Goal: Transaction & Acquisition: Purchase product/service

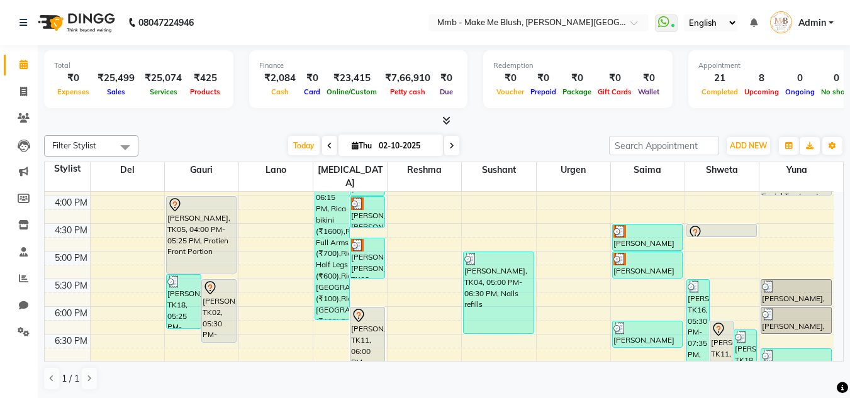
scroll to position [380, 0]
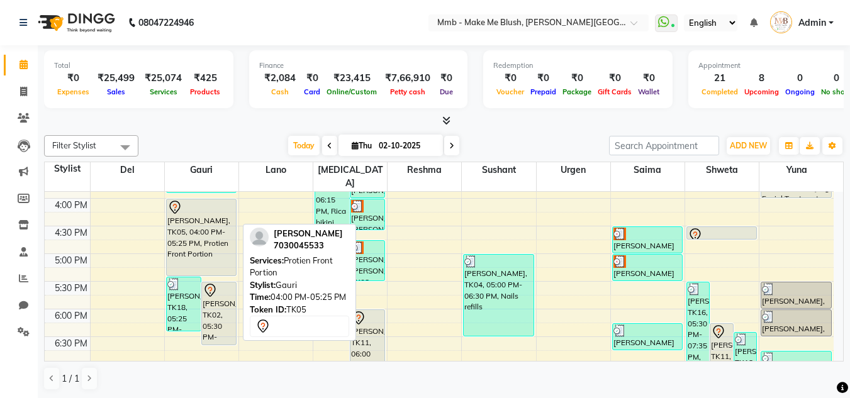
click at [197, 206] on div "[PERSON_NAME], TK05, 04:00 PM-05:25 PM, Protien Front Portion" at bounding box center [201, 237] width 69 height 76
select select "7"
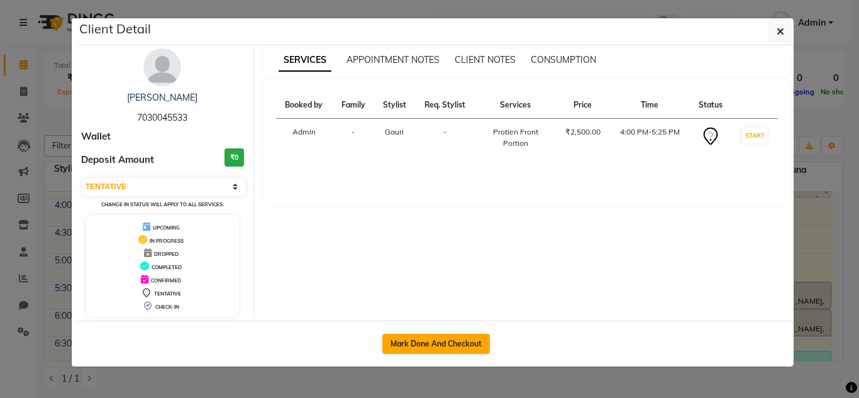
click at [421, 348] on button "Mark Done And Checkout" at bounding box center [436, 344] width 108 height 20
select select "895"
select select "service"
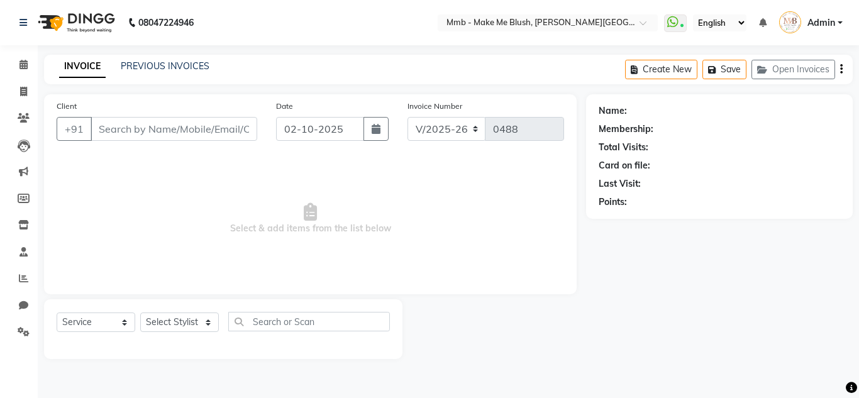
type input "7030045533"
select select "45263"
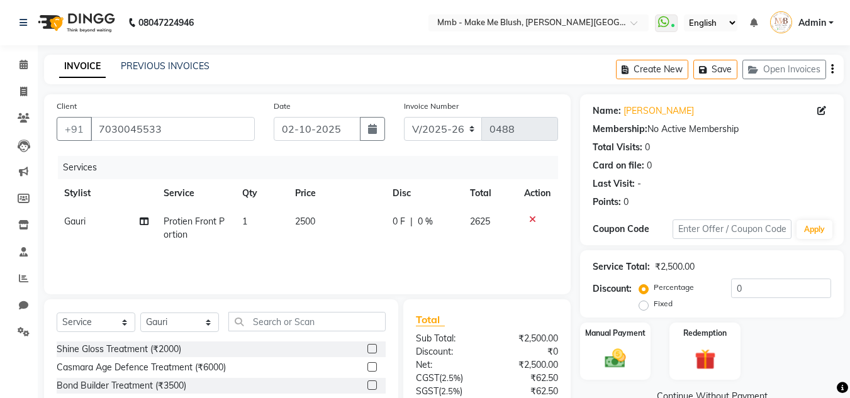
click at [316, 225] on td "2500" at bounding box center [335, 229] width 97 height 42
select select "45263"
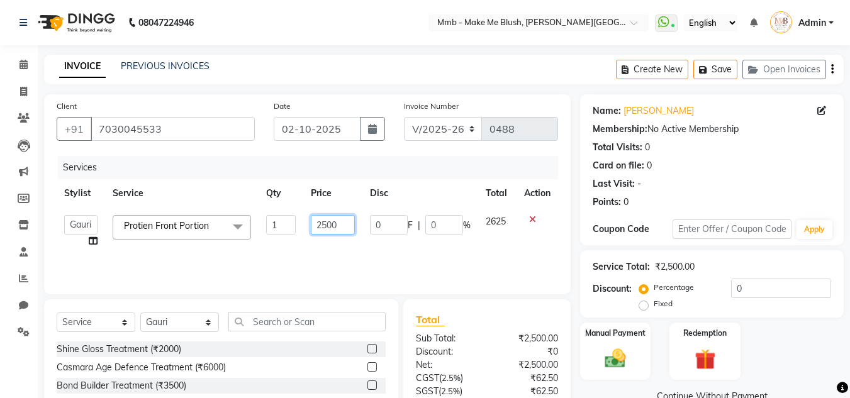
click at [328, 225] on input "2500" at bounding box center [332, 224] width 43 height 19
type input "2000"
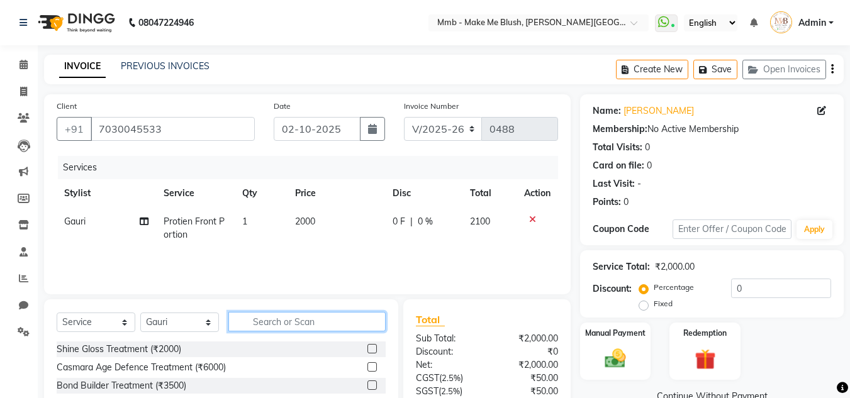
click at [257, 321] on input "text" at bounding box center [306, 321] width 157 height 19
click at [157, 321] on select "Select Stylist Del [PERSON_NAME][MEDICAL_DATA] Reshma [PERSON_NAME] Shweta Sush…" at bounding box center [179, 322] width 79 height 19
select select "74536"
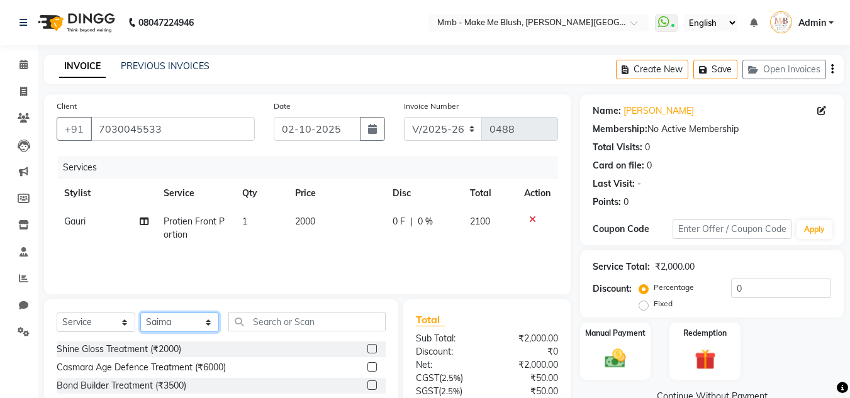
click at [140, 313] on select "Select Stylist Del [PERSON_NAME][MEDICAL_DATA] Reshma [PERSON_NAME] Shweta Sush…" at bounding box center [179, 322] width 79 height 19
click at [274, 326] on input "text" at bounding box center [306, 321] width 157 height 19
click at [367, 383] on label at bounding box center [371, 384] width 9 height 9
click at [367, 383] on input "checkbox" at bounding box center [371, 386] width 8 height 8
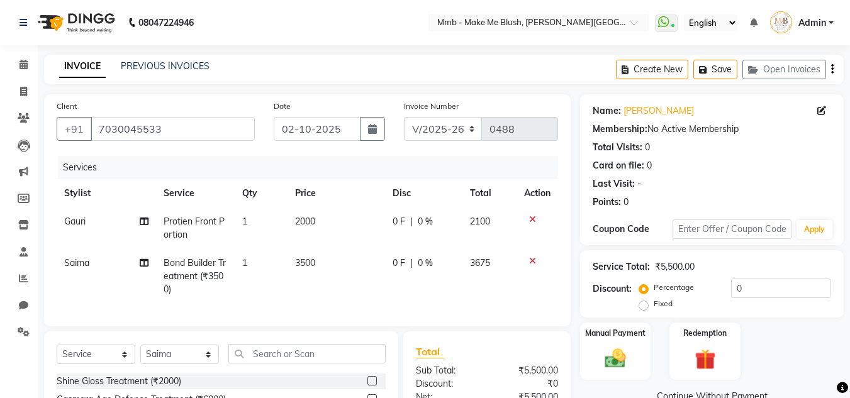
checkbox input "false"
click at [302, 257] on td "3500" at bounding box center [335, 276] width 97 height 55
select select "74536"
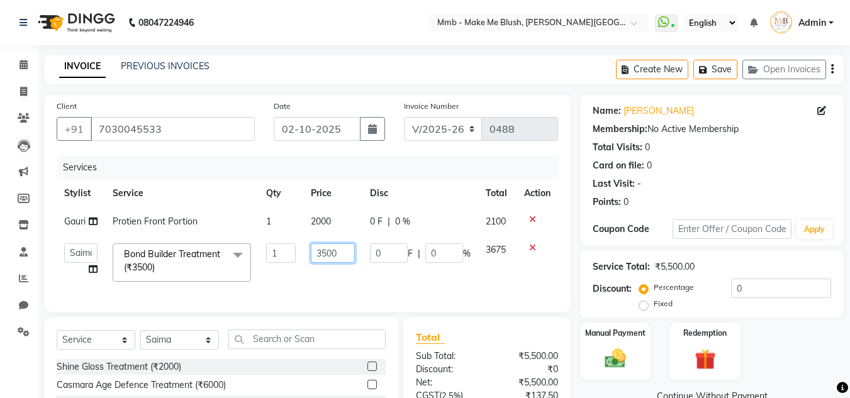
click at [327, 254] on input "3500" at bounding box center [332, 252] width 43 height 19
click at [325, 252] on input "3500" at bounding box center [332, 252] width 43 height 19
click at [322, 253] on input "3500" at bounding box center [332, 252] width 43 height 19
type input "4500"
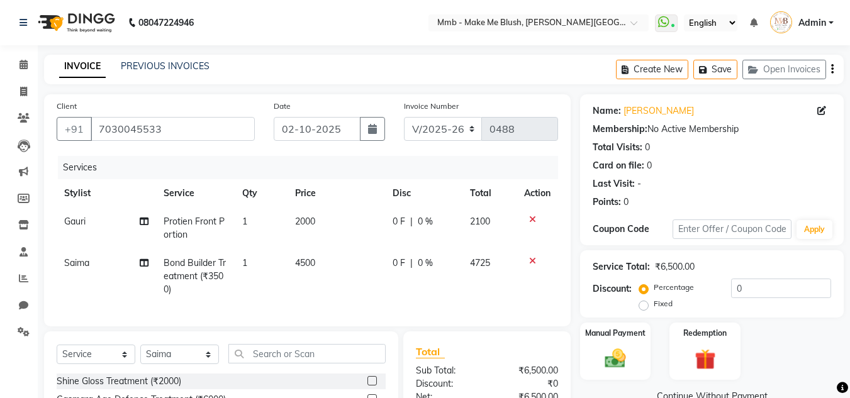
click at [558, 271] on td at bounding box center [537, 276] width 42 height 55
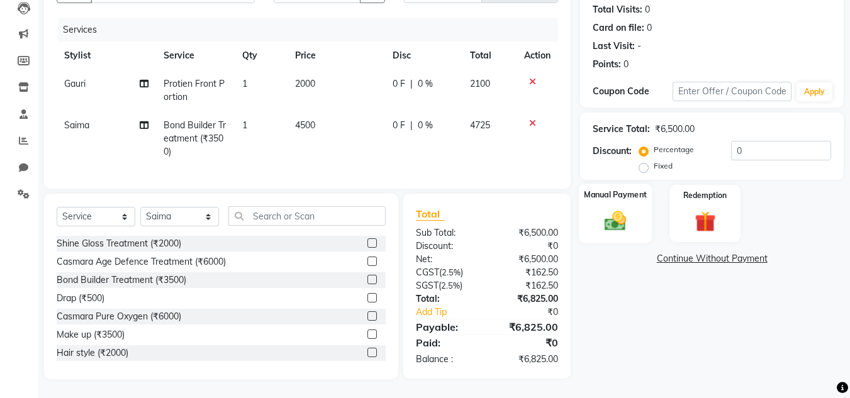
click at [611, 194] on div "Manual Payment" at bounding box center [616, 214] width 74 height 60
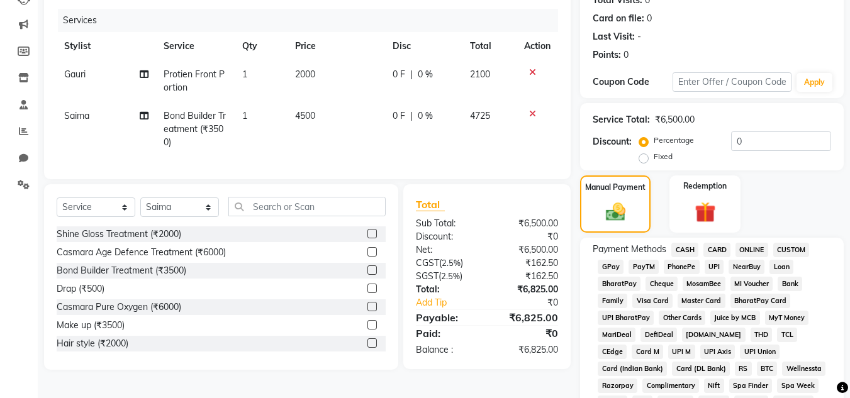
click at [606, 260] on span "GPay" at bounding box center [610, 267] width 26 height 14
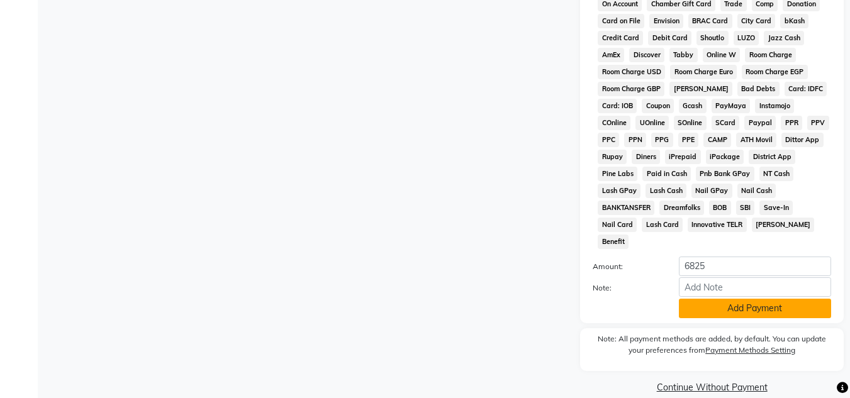
click at [740, 299] on button "Add Payment" at bounding box center [755, 308] width 152 height 19
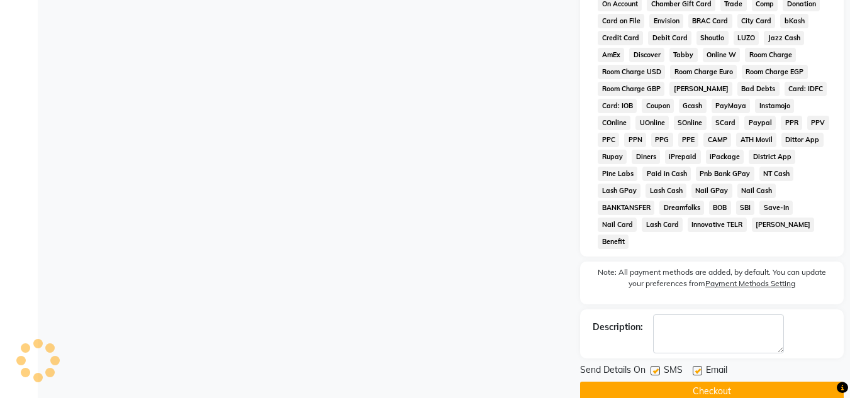
click at [789, 382] on button "Checkout" at bounding box center [712, 391] width 264 height 19
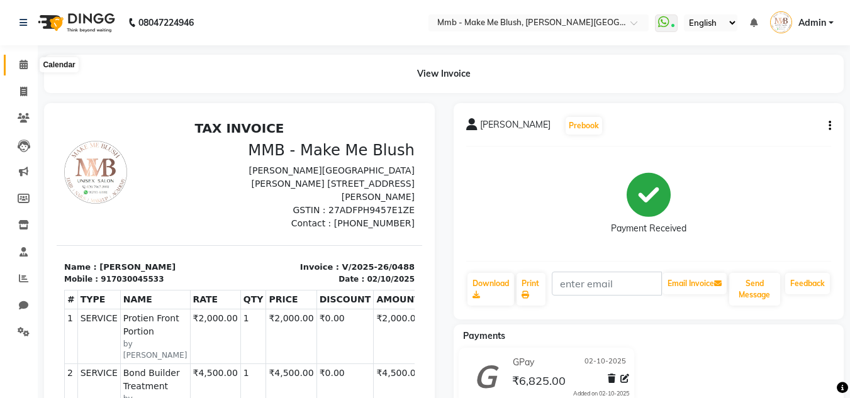
click at [21, 64] on icon at bounding box center [23, 64] width 8 height 9
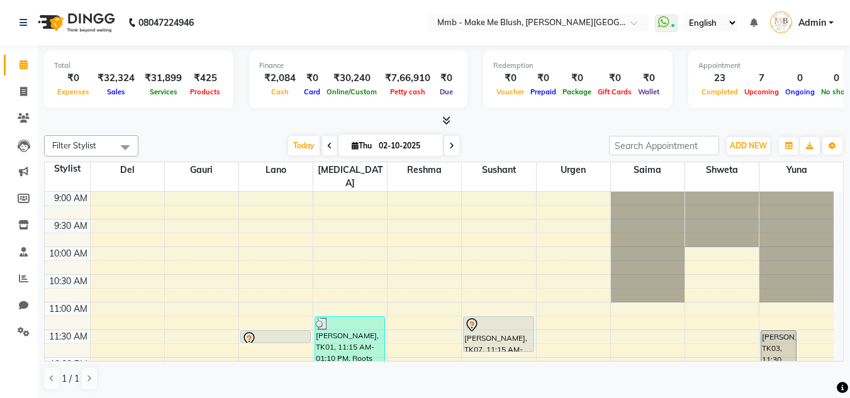
click at [456, 145] on span at bounding box center [451, 145] width 15 height 19
type input "03-10-2025"
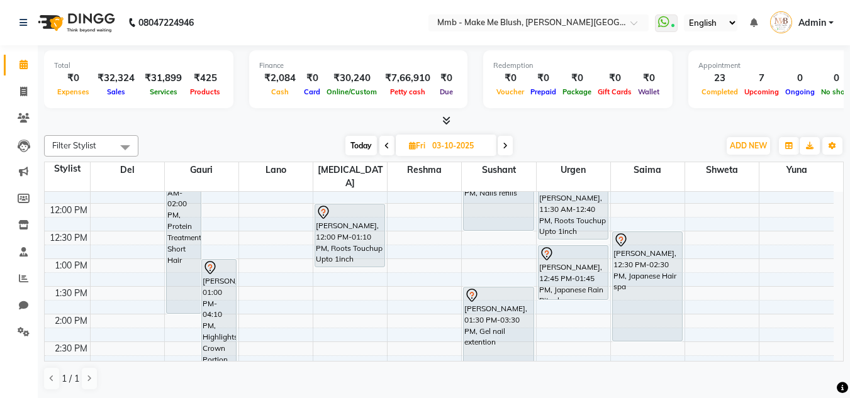
scroll to position [129, 0]
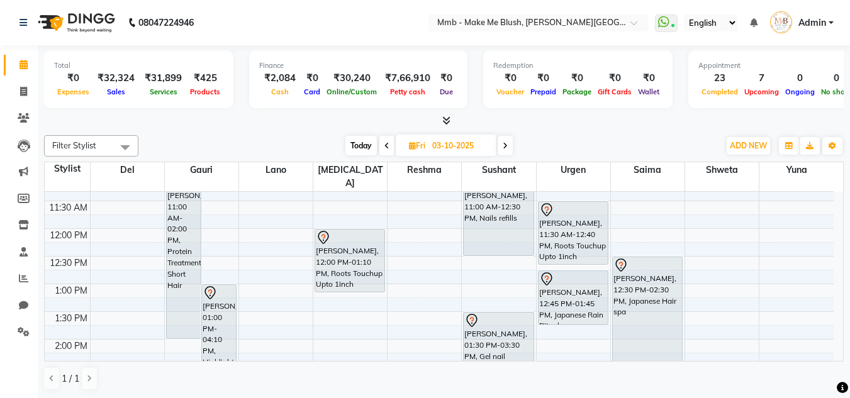
click at [843, 287] on div "Total ₹0 Expenses ₹32,324 Sales ₹31,899 Services ₹425 Products Finance ₹2,084 C…" at bounding box center [444, 221] width 812 height 353
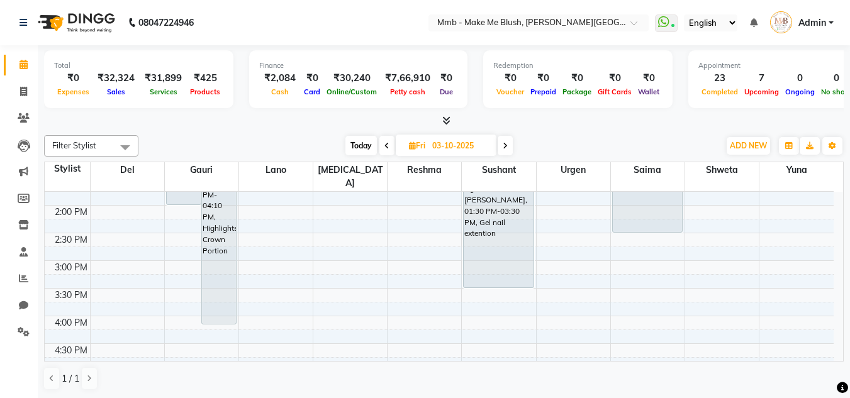
scroll to position [288, 0]
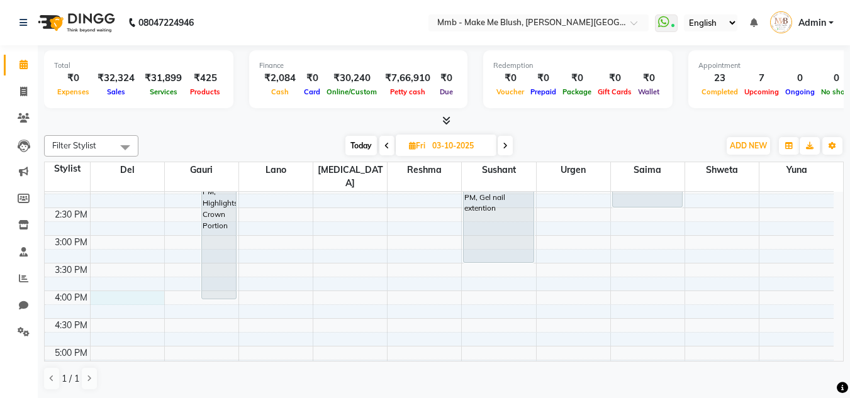
click at [116, 285] on div "9:00 AM 9:30 AM 10:00 AM 10:30 AM 11:00 AM 11:30 AM 12:00 PM 12:30 PM 1:00 PM 1…" at bounding box center [439, 235] width 789 height 663
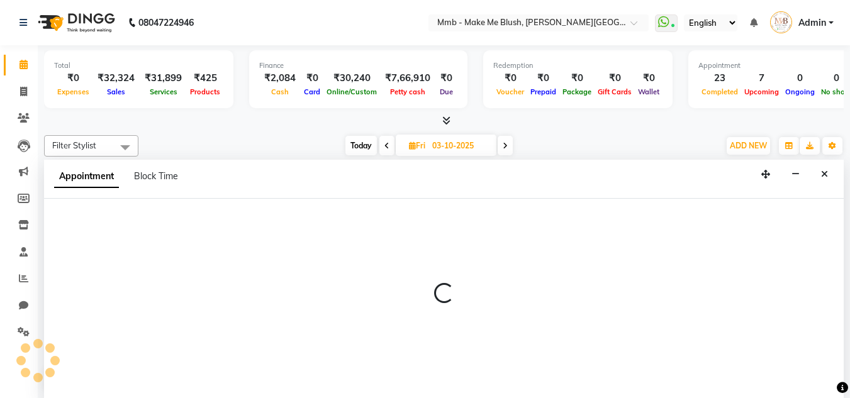
scroll to position [1, 0]
select select "18882"
select select "960"
select select "tentative"
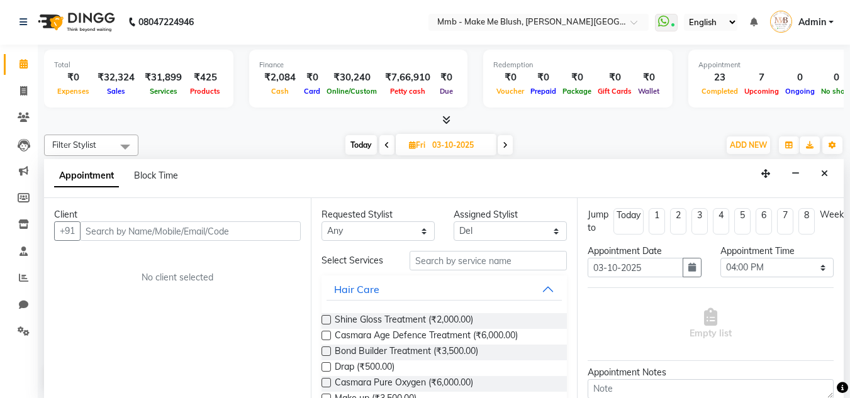
click at [170, 221] on div "Client" at bounding box center [177, 214] width 247 height 13
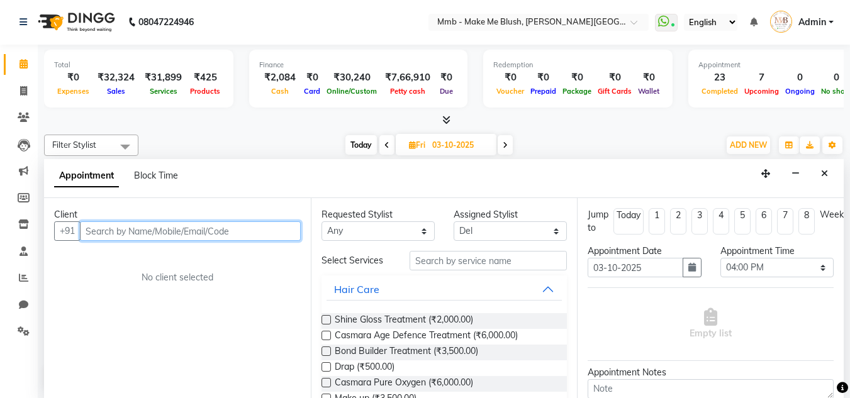
click at [171, 227] on input "text" at bounding box center [190, 230] width 221 height 19
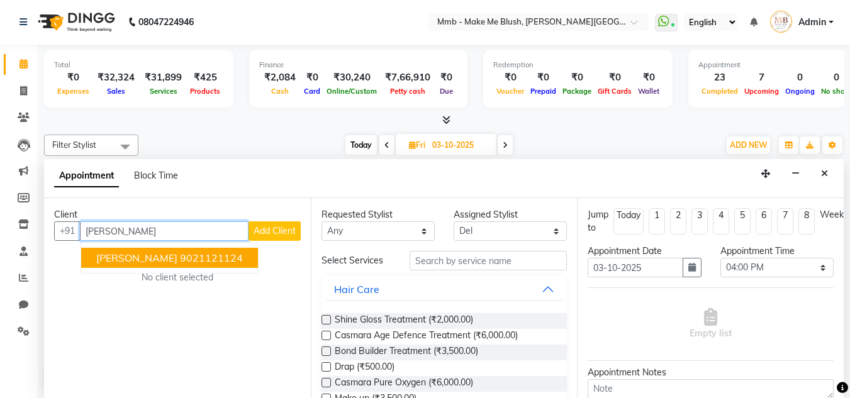
click at [150, 257] on span "[PERSON_NAME]" at bounding box center [136, 258] width 81 height 13
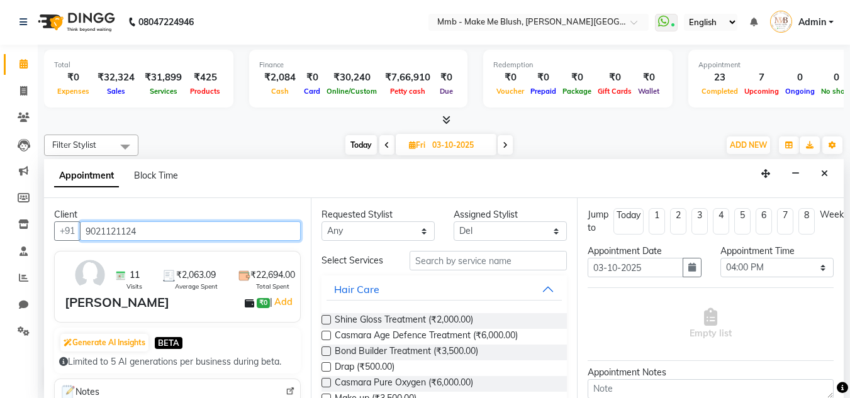
type input "9021121124"
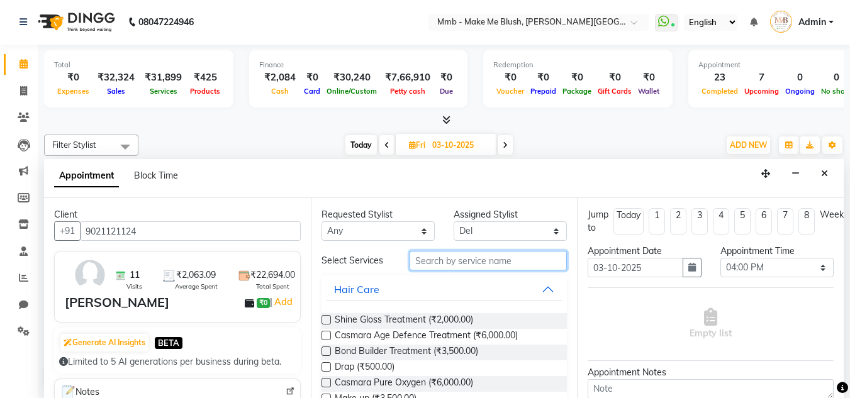
click at [423, 266] on input "text" at bounding box center [487, 260] width 157 height 19
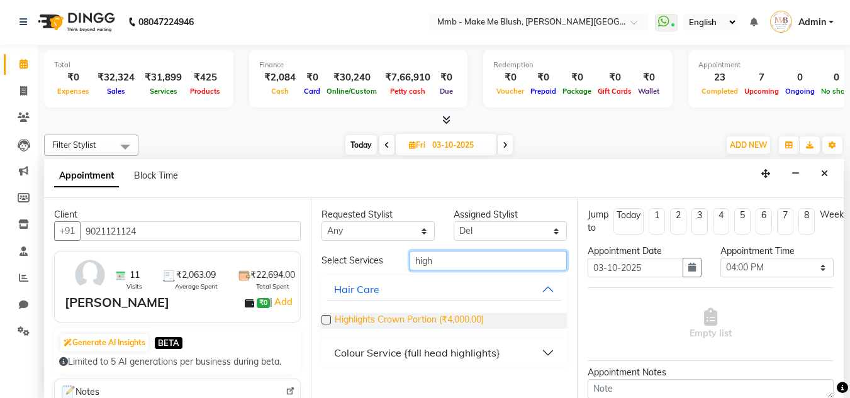
type input "high"
click at [381, 321] on span "Highlights Crown Portion (₹4,000.00)" at bounding box center [409, 321] width 149 height 16
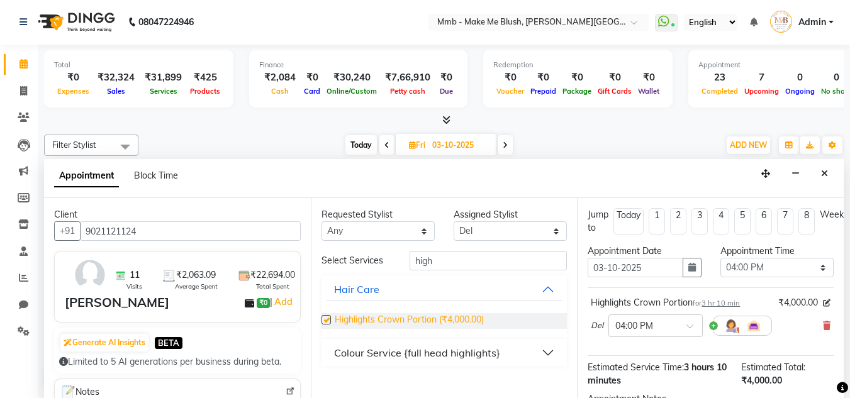
checkbox input "false"
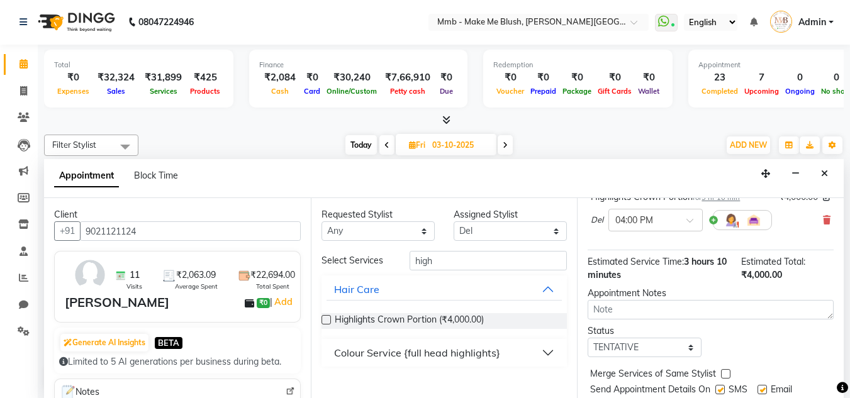
scroll to position [153, 0]
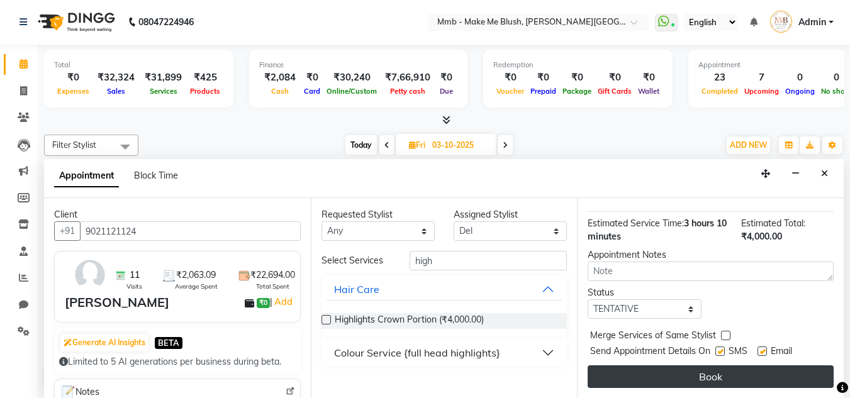
click at [755, 379] on button "Book" at bounding box center [710, 376] width 246 height 23
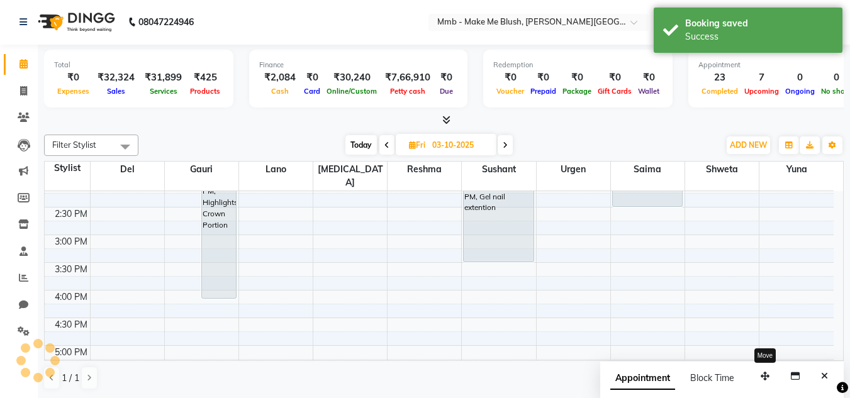
scroll to position [0, 0]
click at [755, 379] on button "button" at bounding box center [765, 376] width 20 height 19
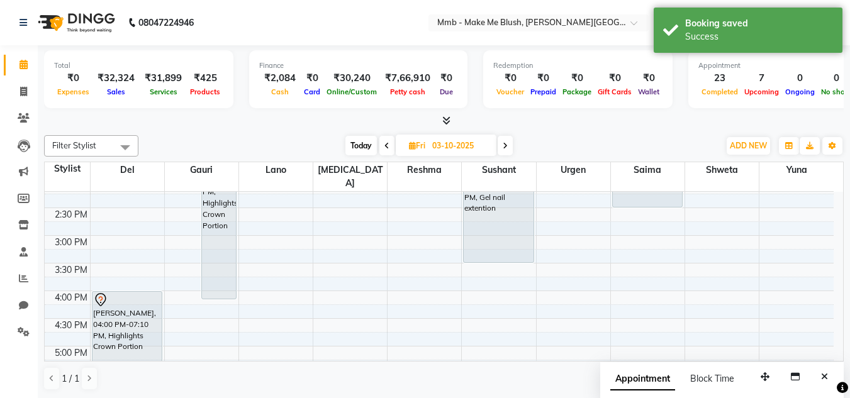
click at [364, 147] on span "Today" at bounding box center [360, 145] width 31 height 19
type input "02-10-2025"
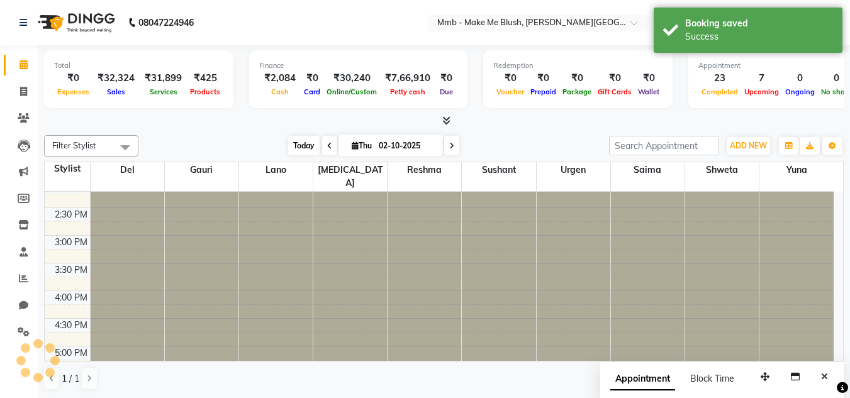
scroll to position [481, 0]
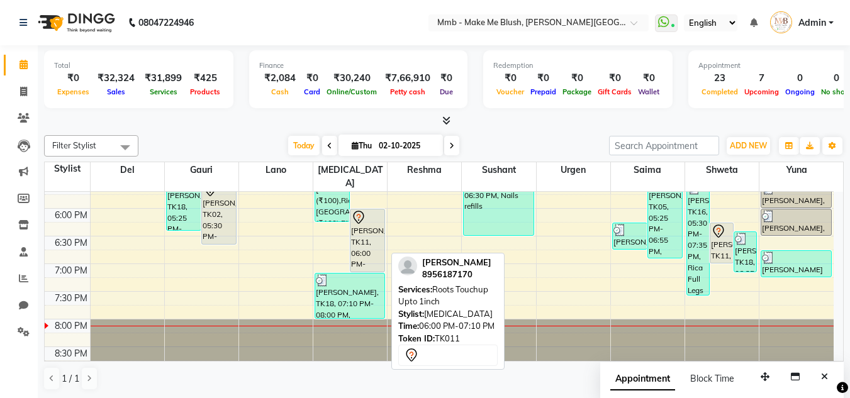
click at [360, 227] on div "[PERSON_NAME], TK11, 06:00 PM-07:10 PM, Roots Touchup Upto 1inch" at bounding box center [367, 240] width 34 height 62
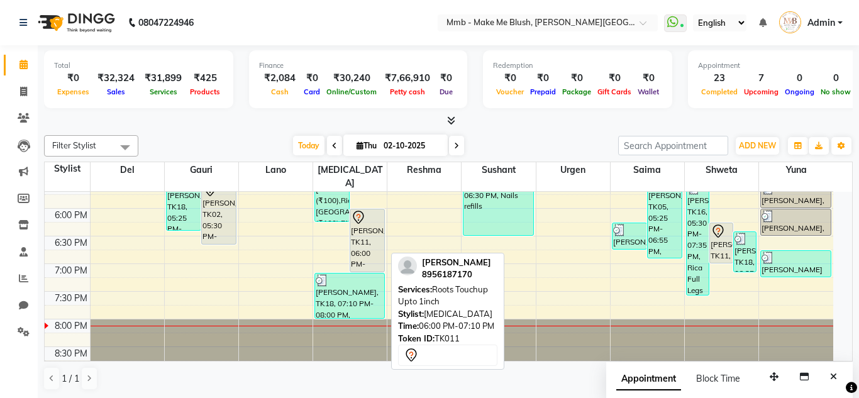
select select "7"
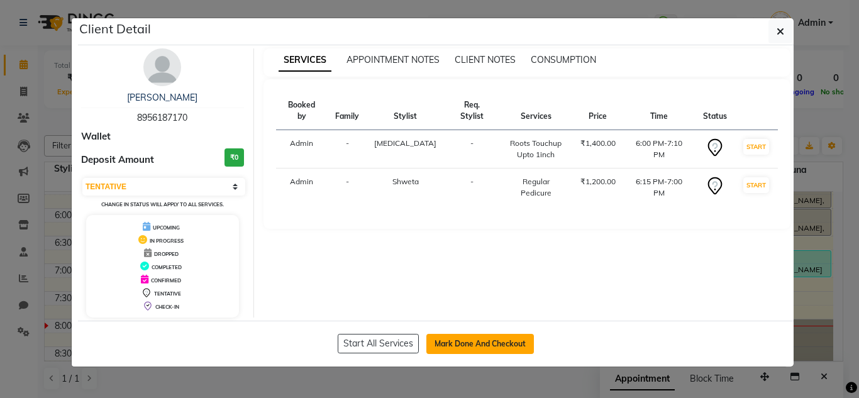
click at [461, 342] on button "Mark Done And Checkout" at bounding box center [480, 344] width 108 height 20
select select "service"
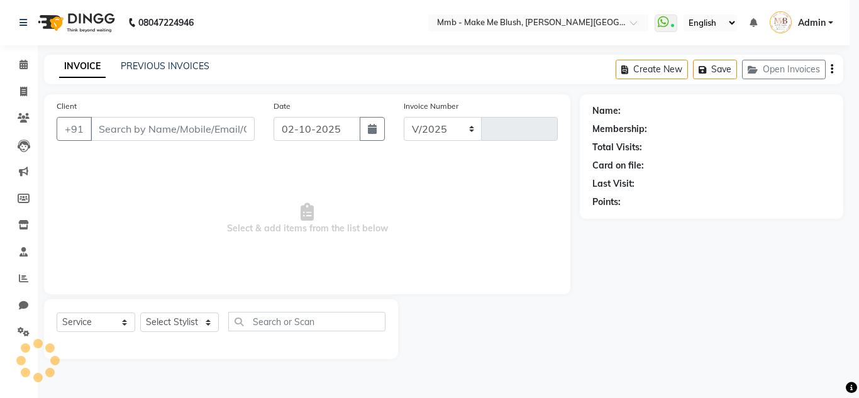
select select "895"
type input "0489"
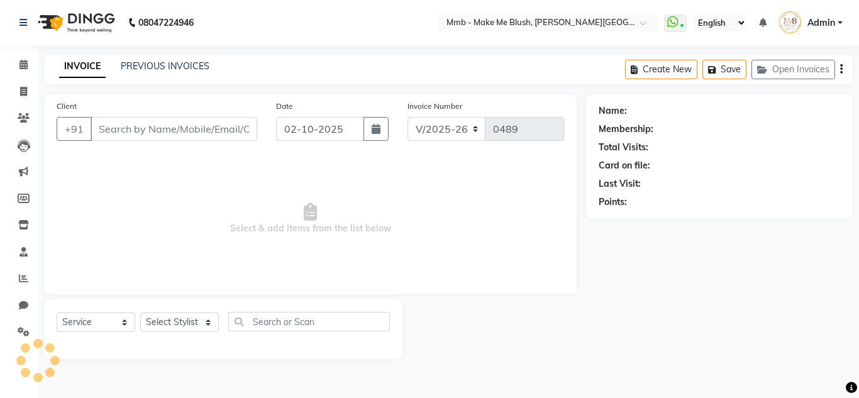
type input "8956187170"
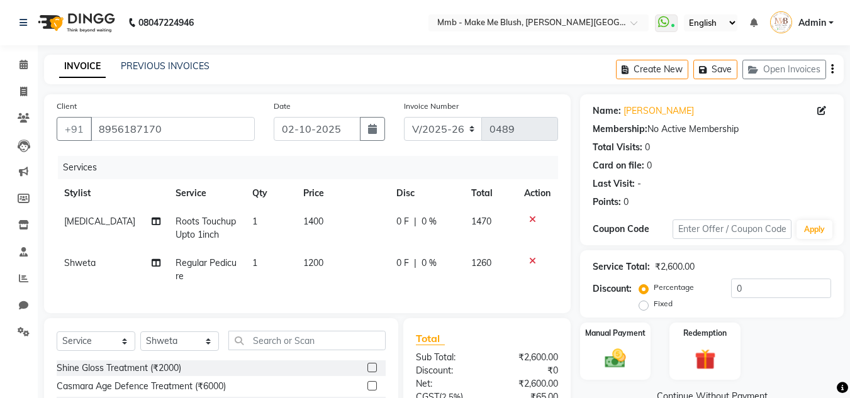
click at [531, 218] on icon at bounding box center [532, 219] width 7 height 9
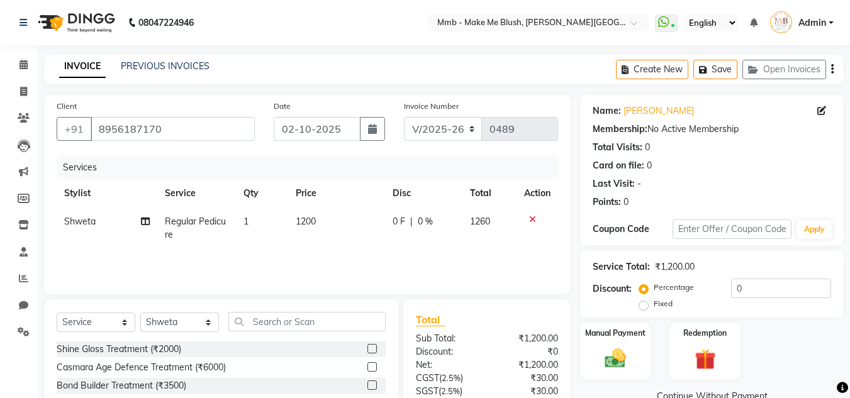
click at [531, 218] on icon at bounding box center [532, 219] width 7 height 9
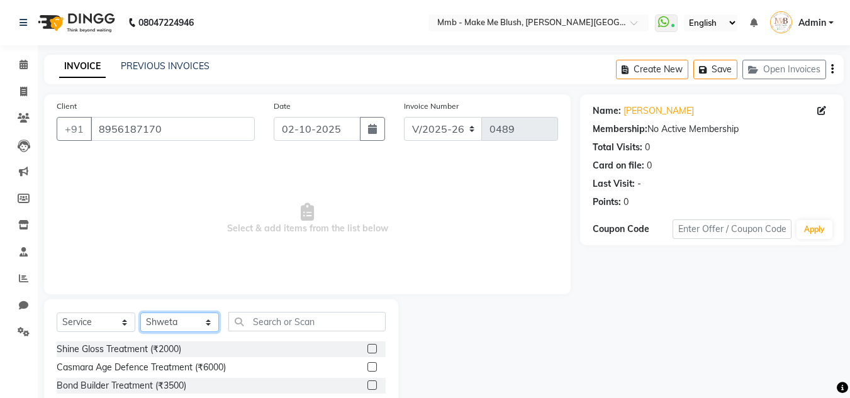
click at [177, 322] on select "Select Stylist Del [PERSON_NAME][MEDICAL_DATA] Reshma [PERSON_NAME] Shweta Sush…" at bounding box center [179, 322] width 79 height 19
select select "18874"
click at [140, 313] on select "Select Stylist Del [PERSON_NAME][MEDICAL_DATA] Reshma [PERSON_NAME] Shweta Sush…" at bounding box center [179, 322] width 79 height 19
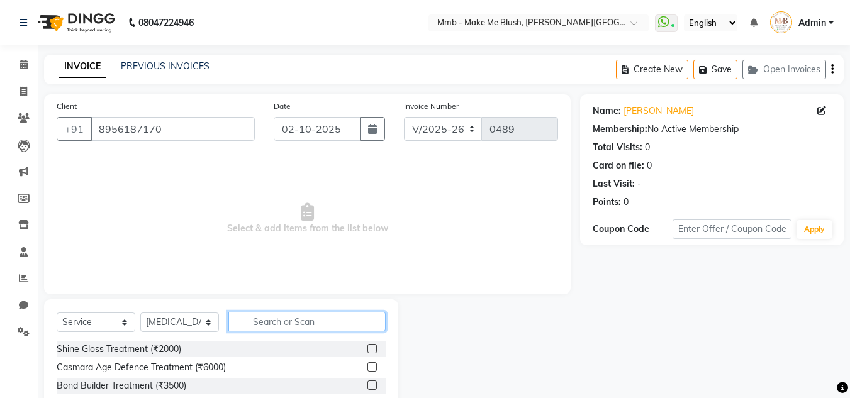
click at [286, 323] on input "text" at bounding box center [306, 321] width 157 height 19
type input "roots"
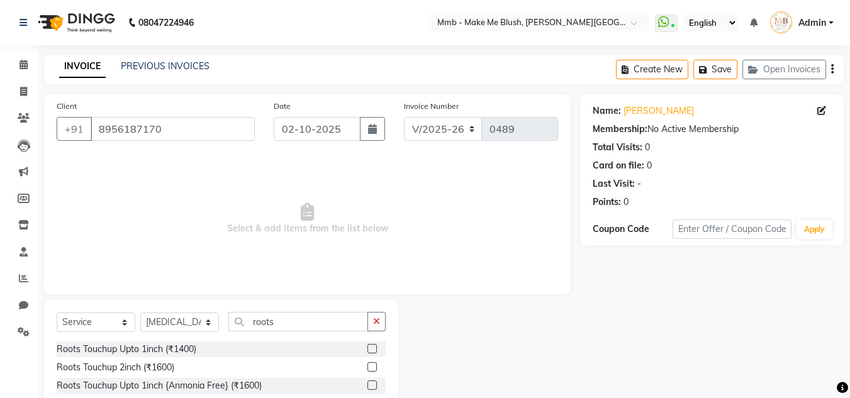
click at [373, 367] on label at bounding box center [371, 366] width 9 height 9
click at [373, 367] on input "checkbox" at bounding box center [371, 367] width 8 height 8
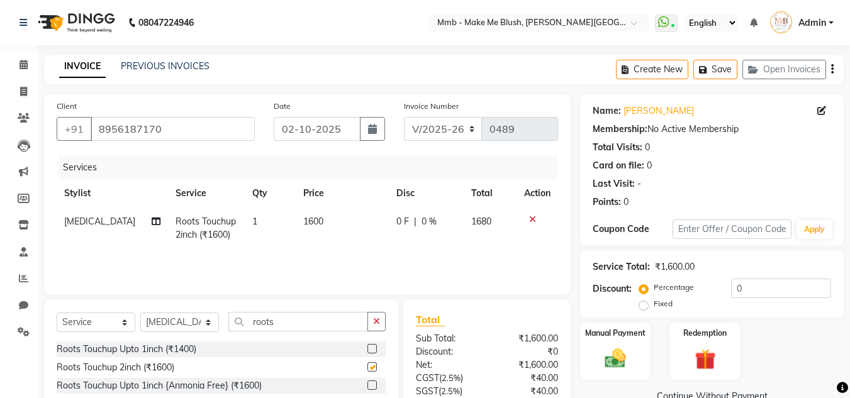
checkbox input "false"
click at [296, 325] on input "roots" at bounding box center [298, 321] width 140 height 19
type input "r"
click at [179, 383] on div "Bond Builder Treatment (₹3500)" at bounding box center [122, 385] width 130 height 13
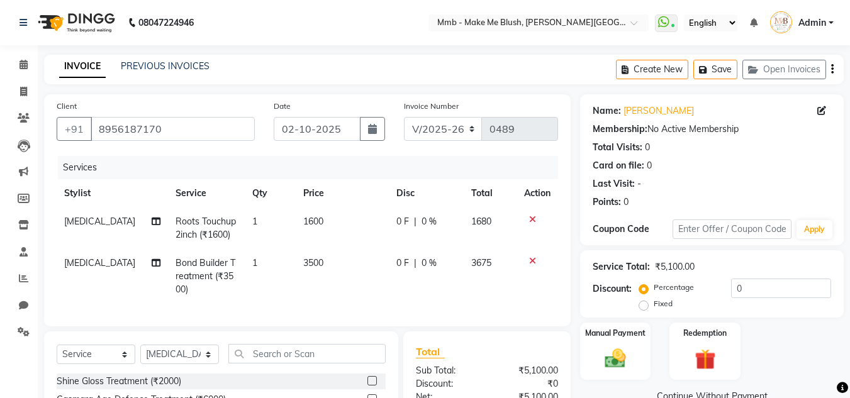
checkbox input "false"
click at [177, 362] on select "Select Stylist Del [PERSON_NAME][MEDICAL_DATA] Reshma [PERSON_NAME] Shweta Sush…" at bounding box center [179, 354] width 79 height 19
select select "67875"
click at [140, 354] on select "Select Stylist Del [PERSON_NAME][MEDICAL_DATA] Reshma [PERSON_NAME] Shweta Sush…" at bounding box center [179, 354] width 79 height 19
click at [279, 357] on input "text" at bounding box center [306, 353] width 157 height 19
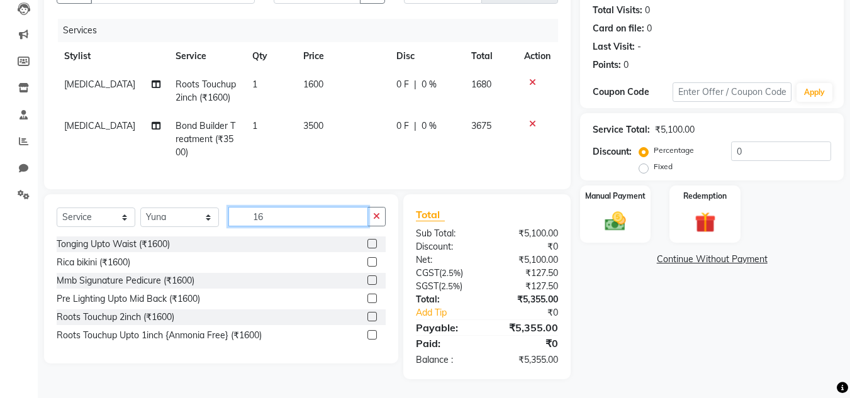
scroll to position [147, 0]
type input "1600"
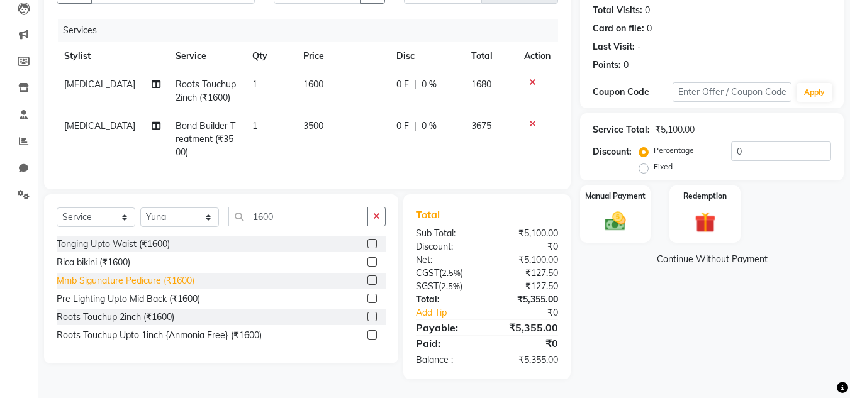
click at [112, 282] on div "Mmb Sigunature Pedicure (₹1600)" at bounding box center [126, 280] width 138 height 13
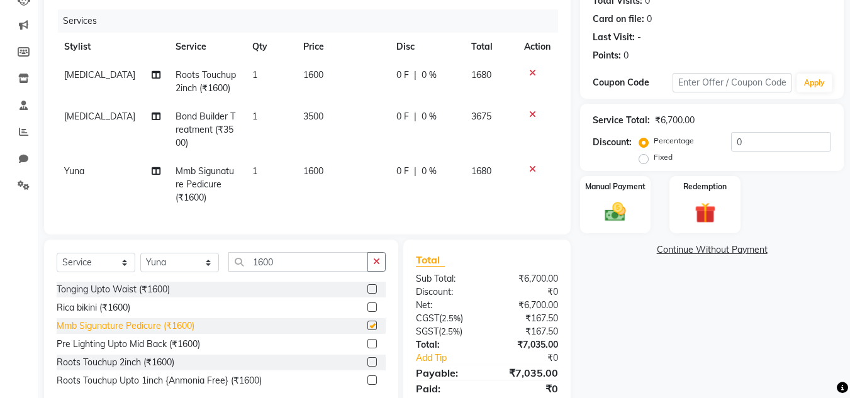
checkbox input "false"
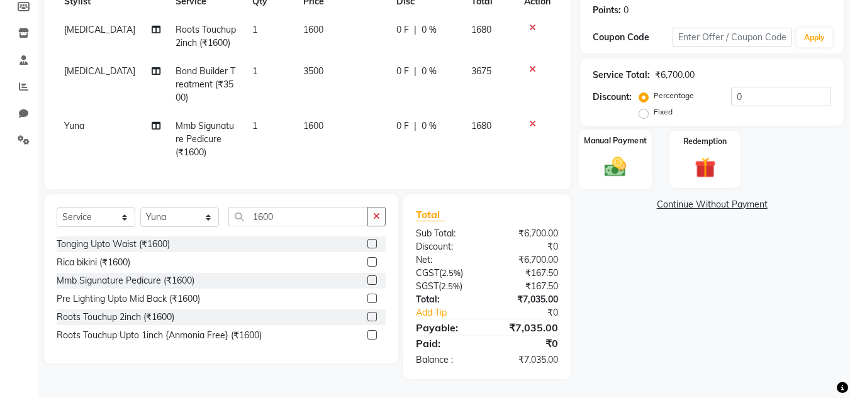
click at [618, 154] on img at bounding box center [614, 166] width 35 height 25
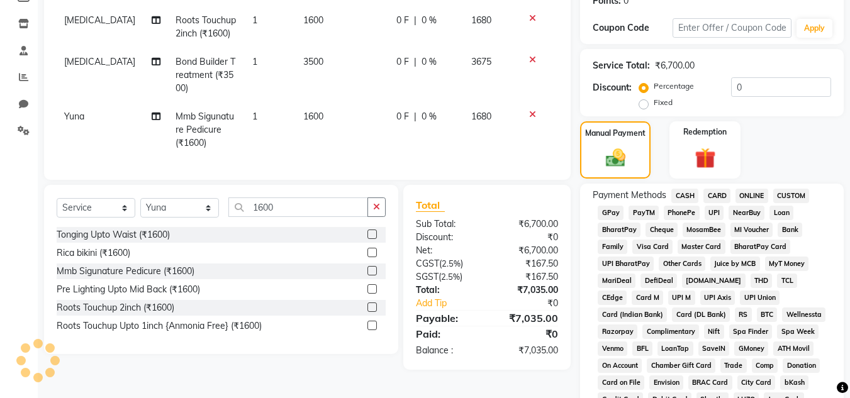
click at [614, 212] on span "GPay" at bounding box center [610, 213] width 26 height 14
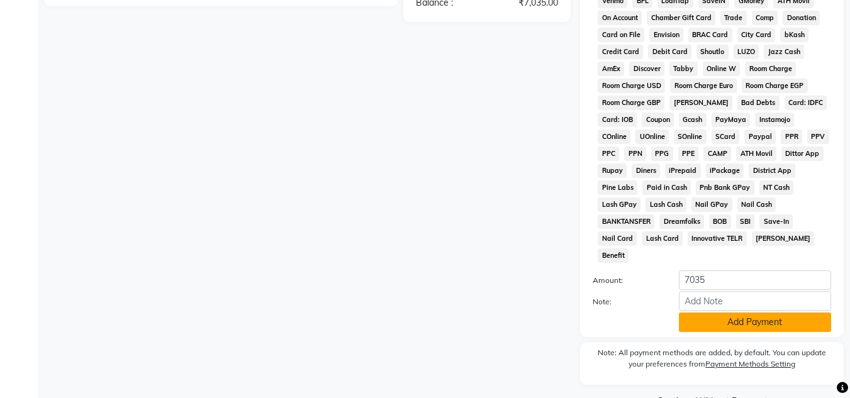
click at [753, 313] on button "Add Payment" at bounding box center [755, 322] width 152 height 19
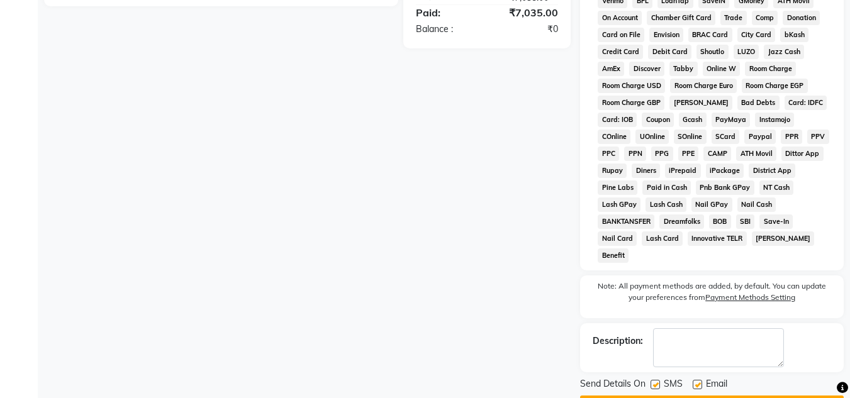
click at [716, 396] on button "Checkout" at bounding box center [712, 405] width 264 height 19
